Goal: Task Accomplishment & Management: Complete application form

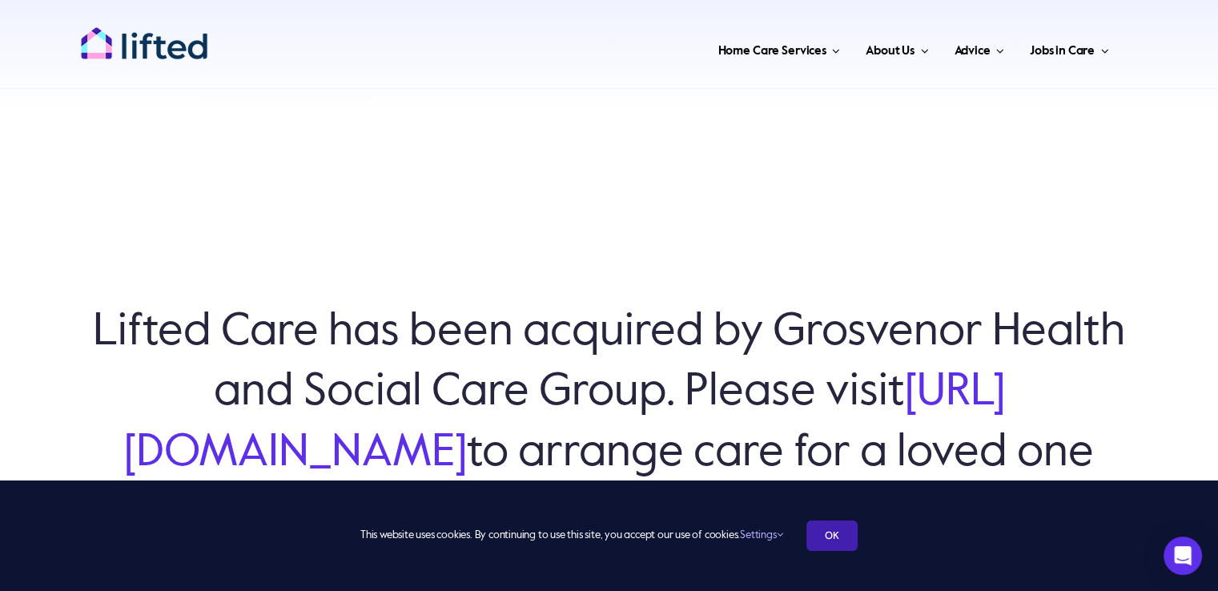
click at [810, 535] on link "OK" at bounding box center [831, 535] width 51 height 30
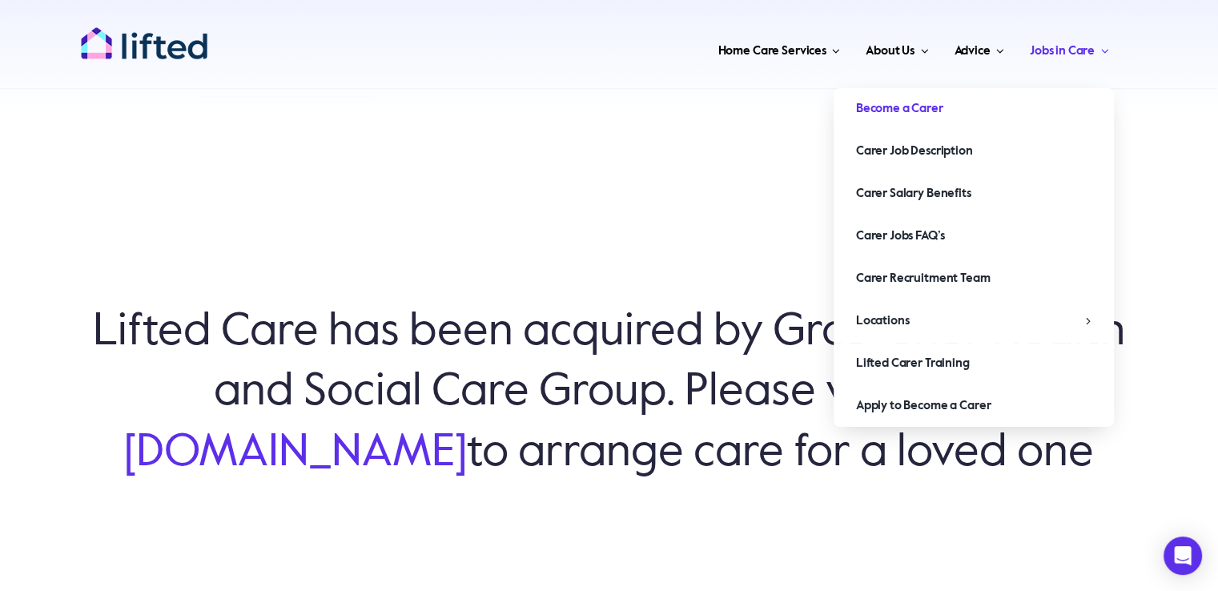
click at [917, 106] on span "Become a Carer" at bounding box center [899, 109] width 87 height 26
click at [1105, 46] on span "Main Menu" at bounding box center [1101, 51] width 14 height 12
click at [919, 410] on span "Apply to Become a Carer" at bounding box center [923, 406] width 135 height 26
click at [1046, 109] on link "Become a Carer" at bounding box center [973, 109] width 280 height 42
